Goal: Check status: Check status

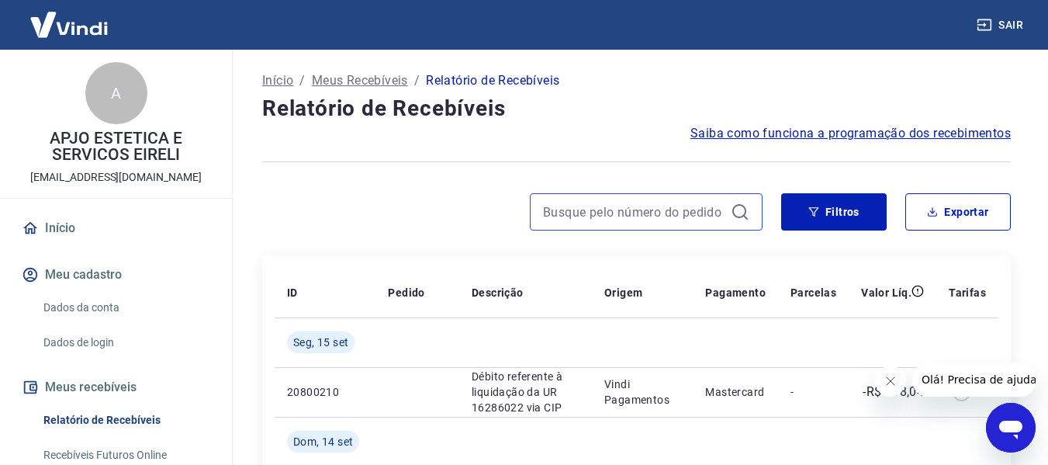
click at [560, 210] on input at bounding box center [634, 211] width 182 height 23
paste input "763449066"
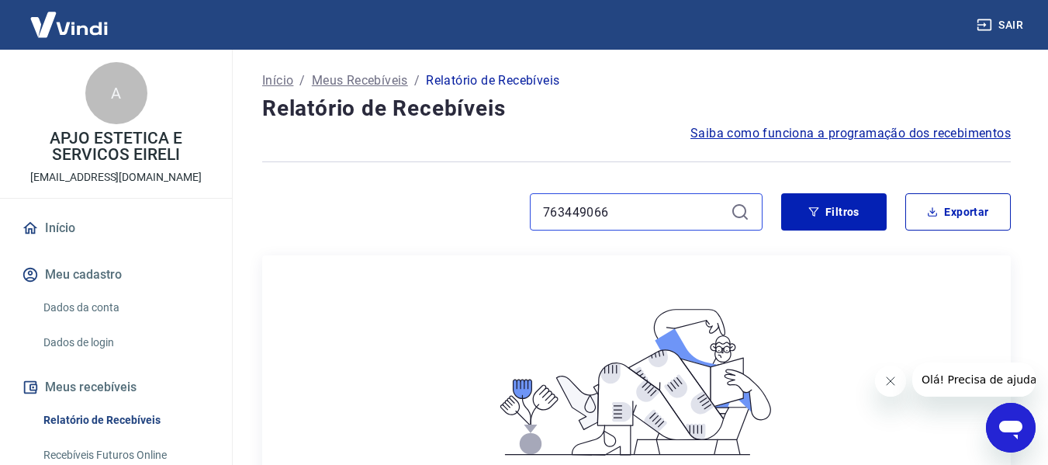
type input "763449066"
click at [126, 456] on link "Recebíveis Futuros Online" at bounding box center [125, 455] width 176 height 32
